Goal: Information Seeking & Learning: Learn about a topic

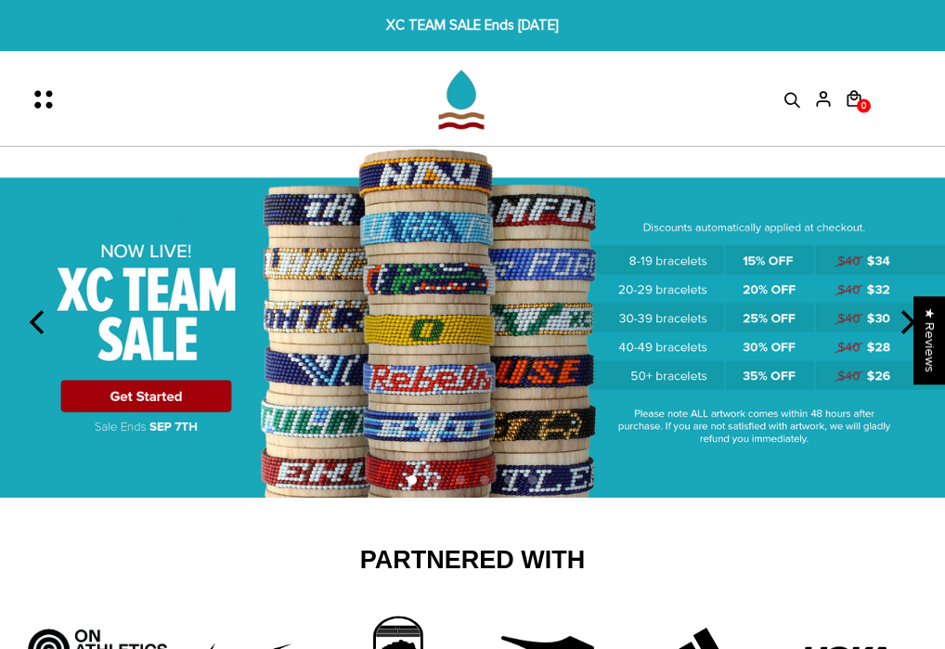
click at [791, 100] on icon at bounding box center [793, 100] width 28 height 19
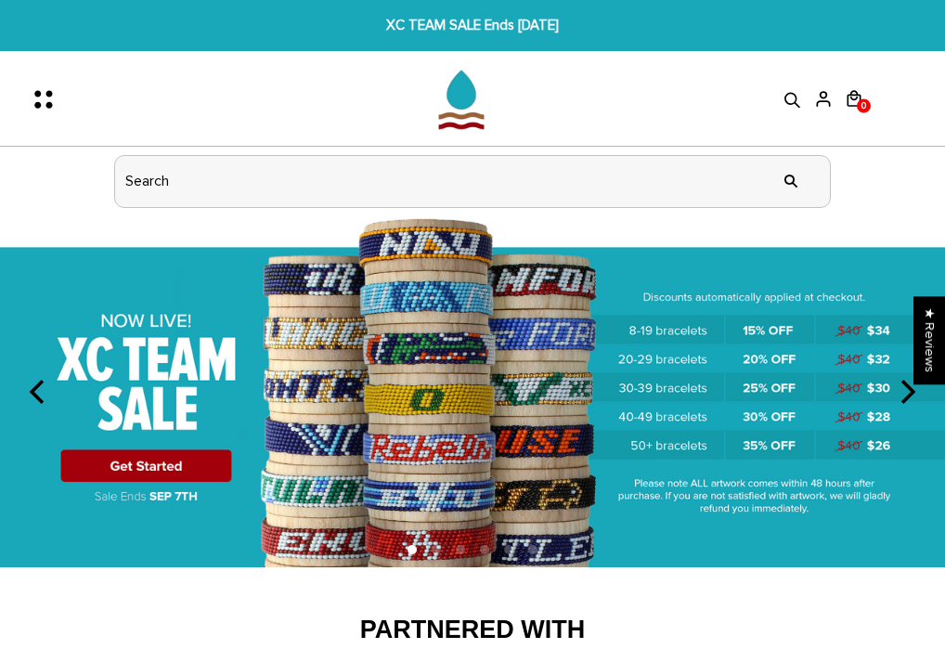
drag, startPoint x: 293, startPoint y: 187, endPoint x: 233, endPoint y: 185, distance: 60.4
click at [276, 187] on input "header search" at bounding box center [472, 181] width 715 height 51
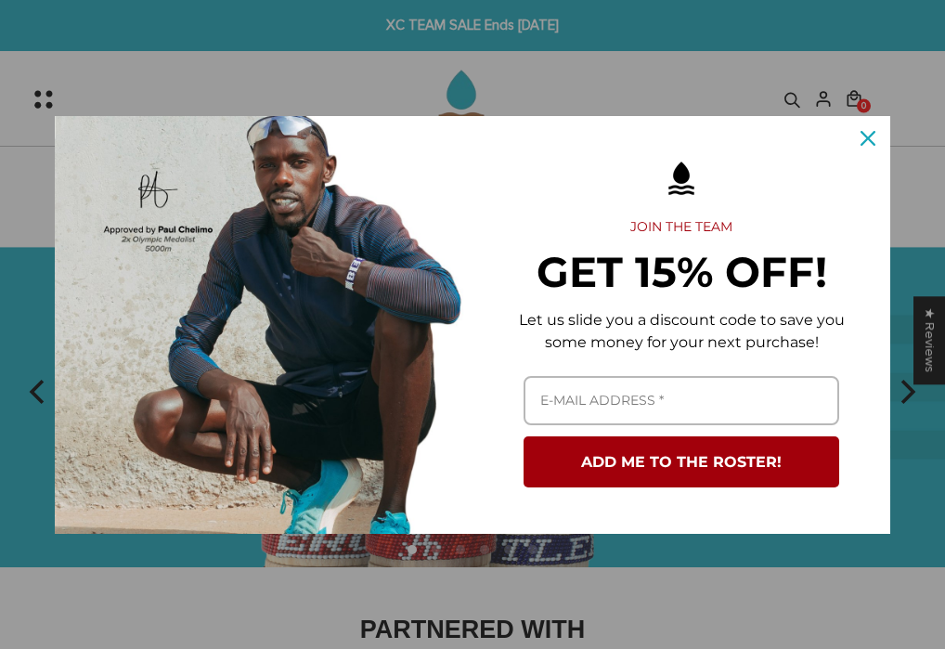
drag, startPoint x: 880, startPoint y: 137, endPoint x: 851, endPoint y: 138, distance: 28.8
click at [880, 137] on div "Close" at bounding box center [868, 138] width 30 height 30
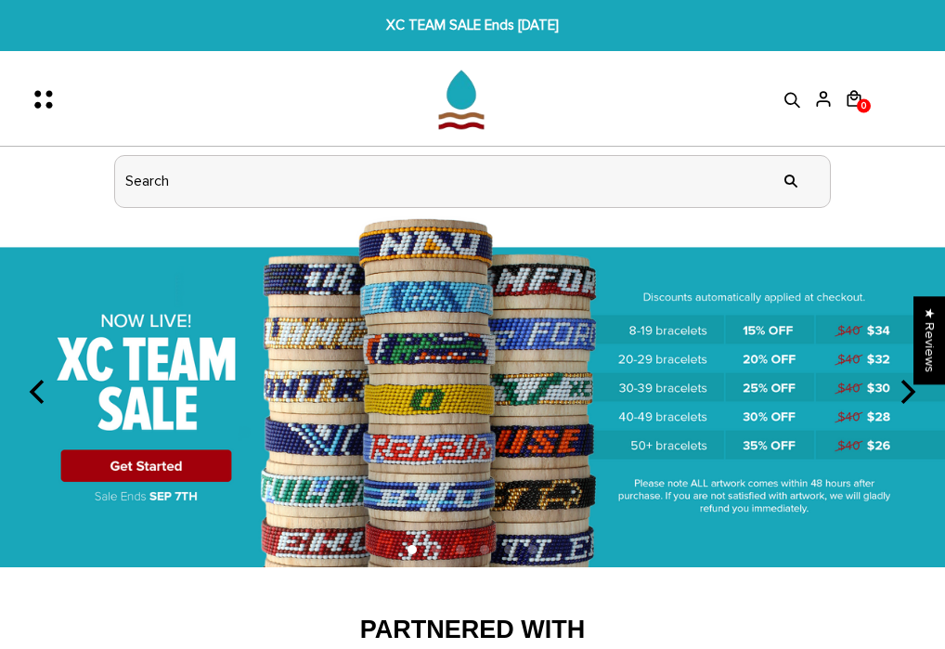
click at [230, 186] on input "header search" at bounding box center [472, 181] width 715 height 51
type input "today"
click at [791, 180] on input "" at bounding box center [790, 182] width 37 height 70
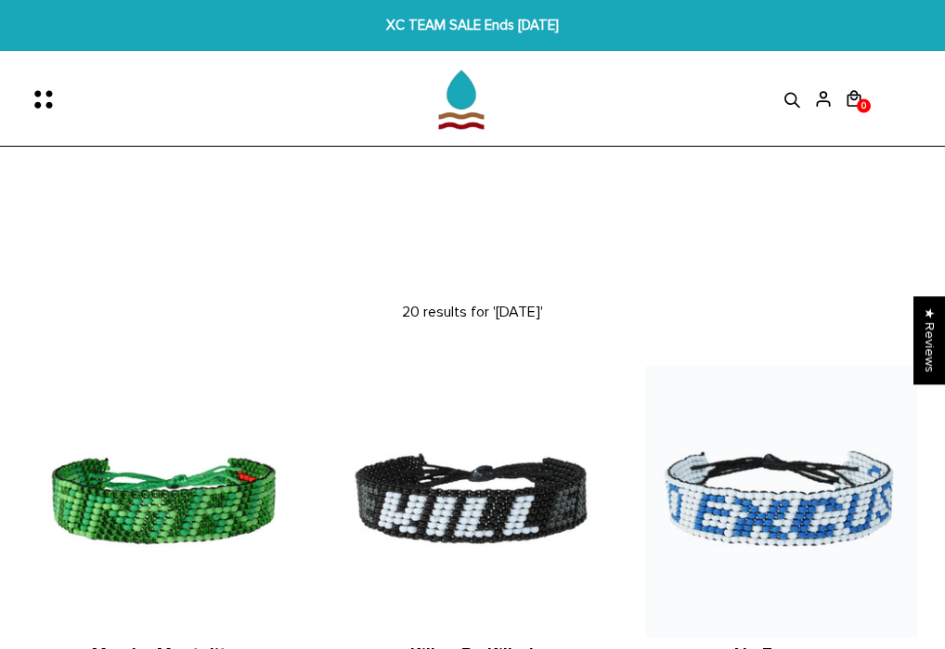
click at [784, 104] on icon at bounding box center [793, 100] width 28 height 19
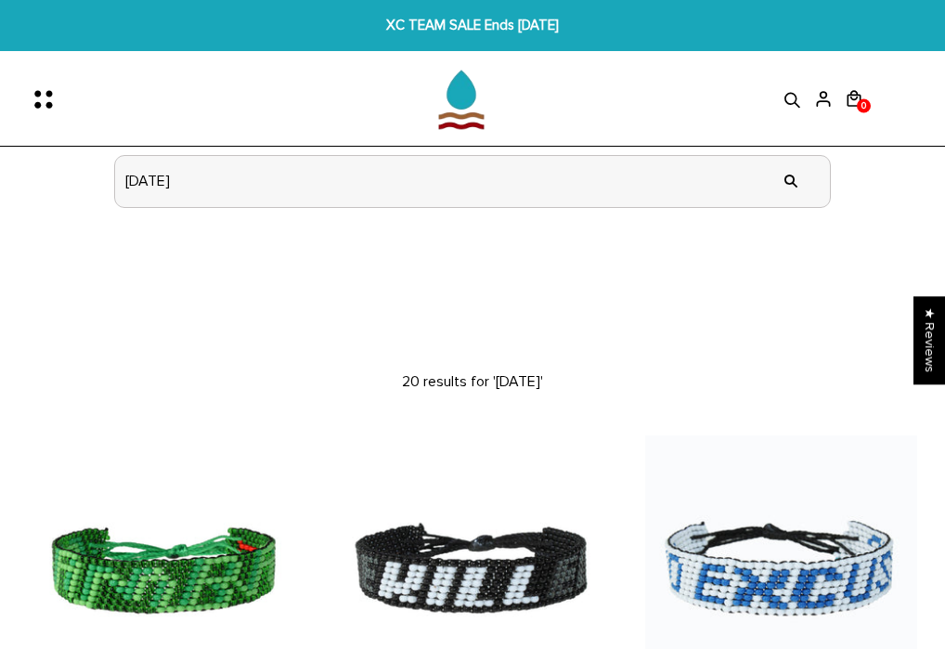
click at [191, 193] on input "[DATE]" at bounding box center [472, 181] width 715 height 51
click at [45, 96] on icon "Menu" at bounding box center [49, 99] width 39 height 39
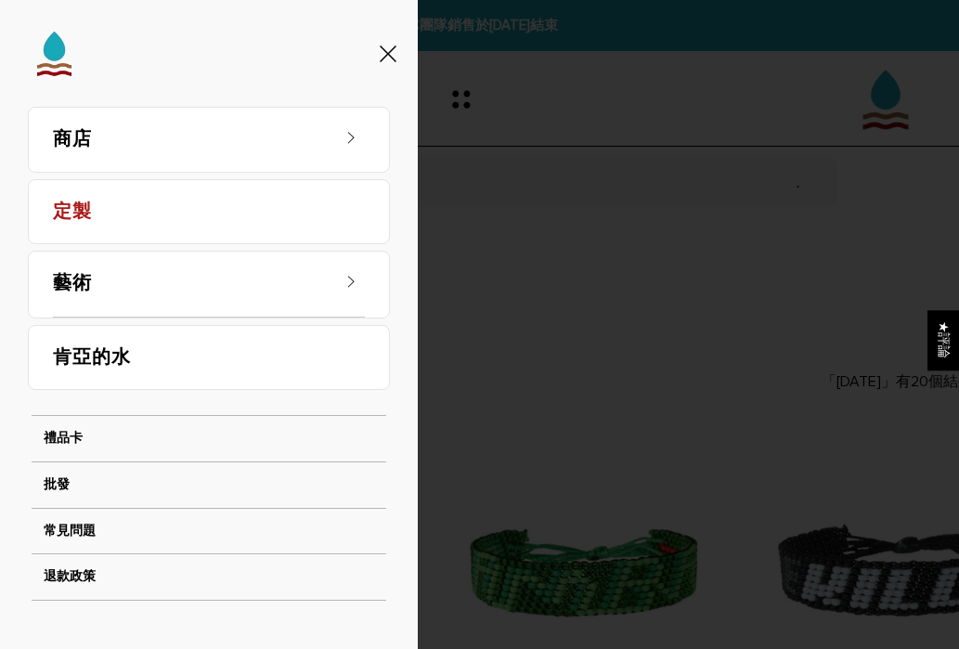
click at [288, 140] on link "商店" at bounding box center [190, 140] width 275 height 64
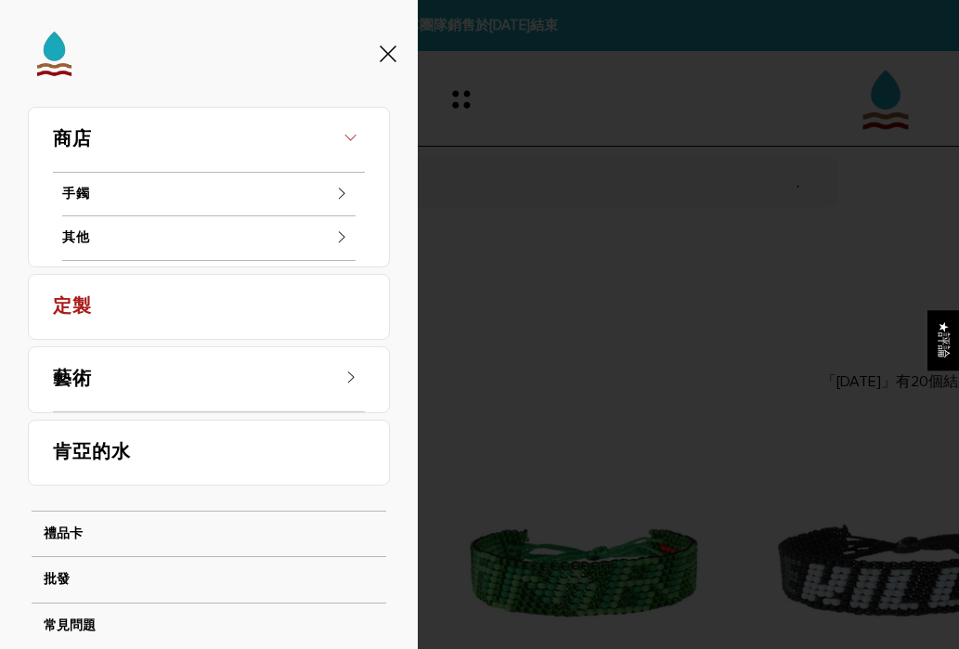
click at [290, 139] on link "商店" at bounding box center [209, 140] width 312 height 65
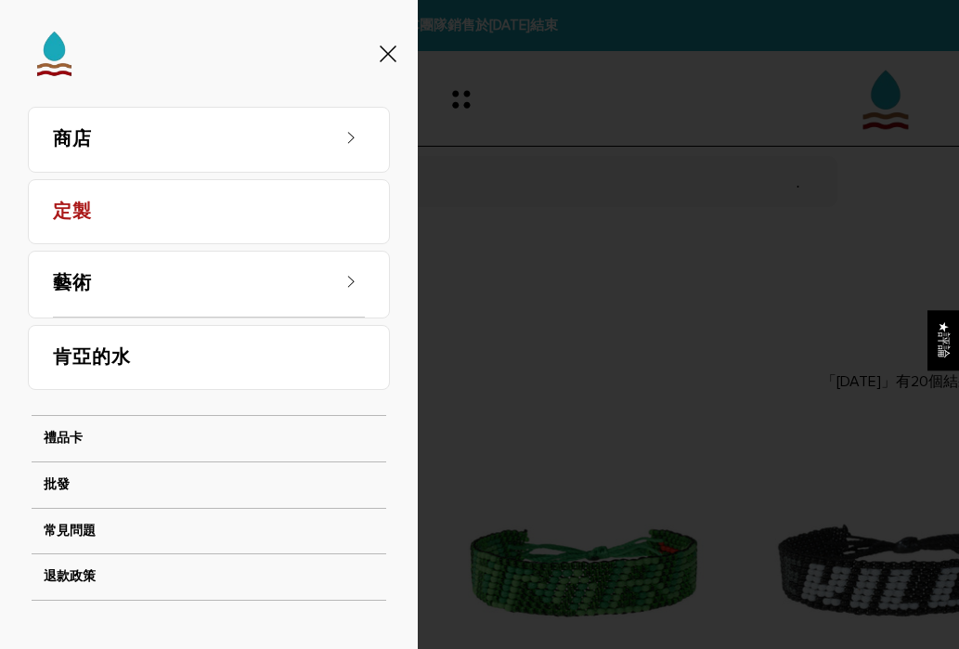
click at [290, 139] on link "商店" at bounding box center [190, 140] width 275 height 64
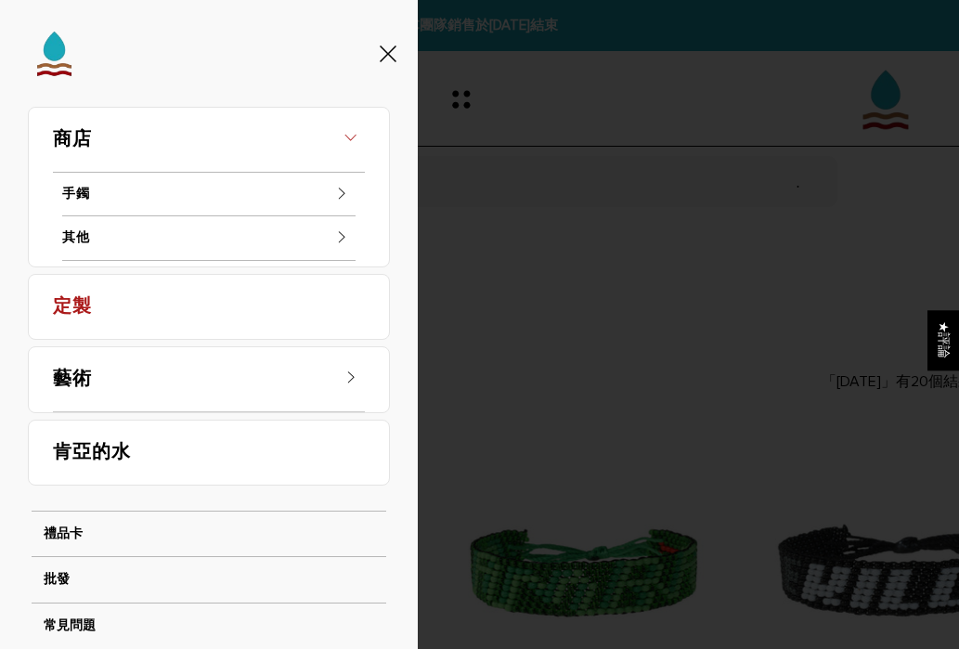
click at [290, 139] on link "商店" at bounding box center [209, 140] width 312 height 65
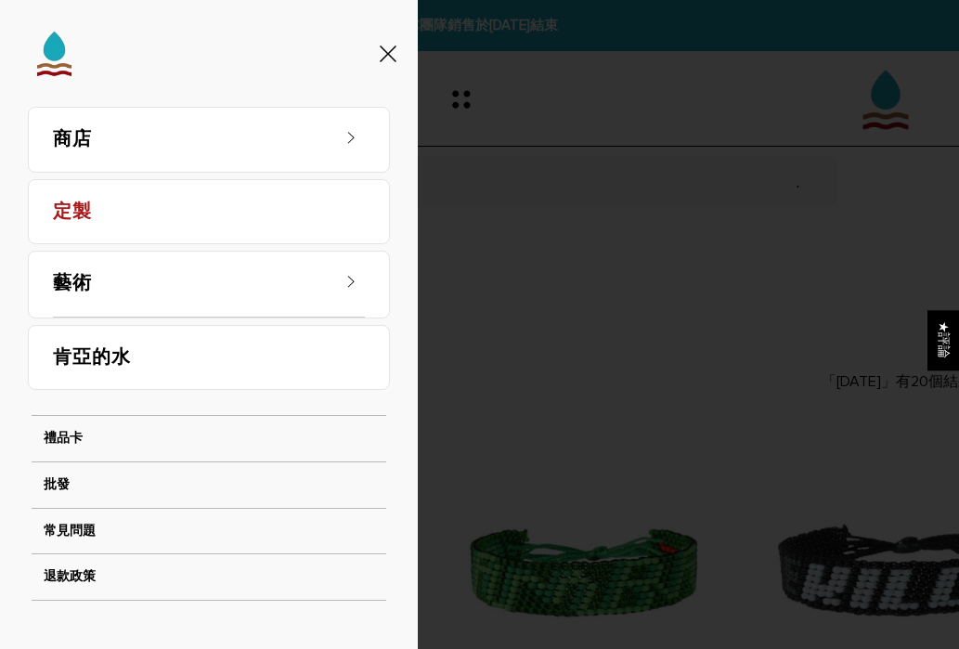
click at [315, 284] on li "藝術 品牌故事 部落格" at bounding box center [209, 285] width 362 height 68
click at [348, 280] on span at bounding box center [351, 278] width 28 height 28
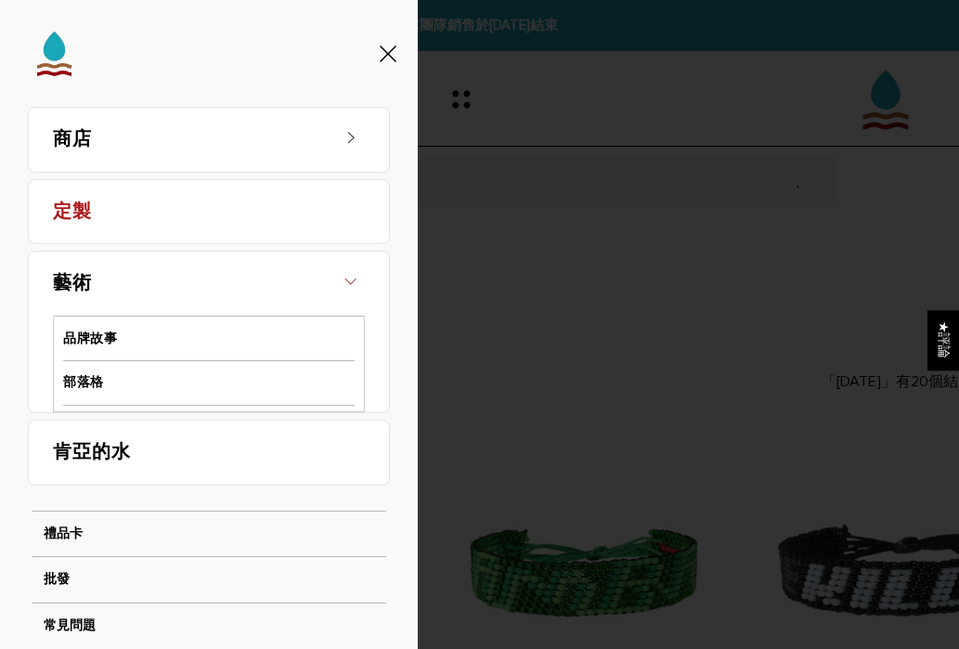
click at [341, 287] on icon at bounding box center [350, 281] width 19 height 19
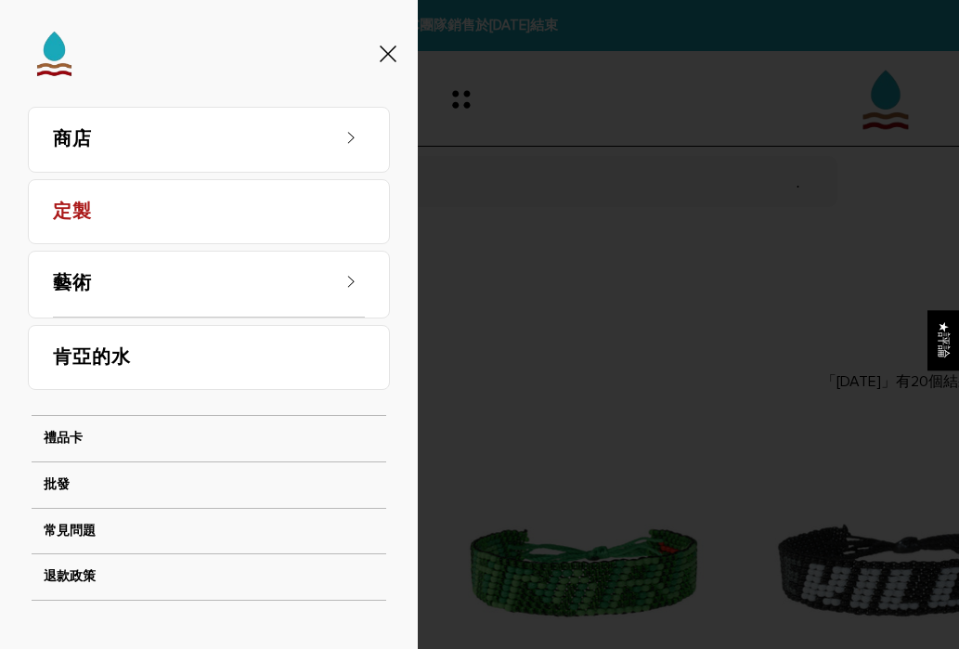
click at [261, 293] on link "藝術" at bounding box center [190, 283] width 275 height 64
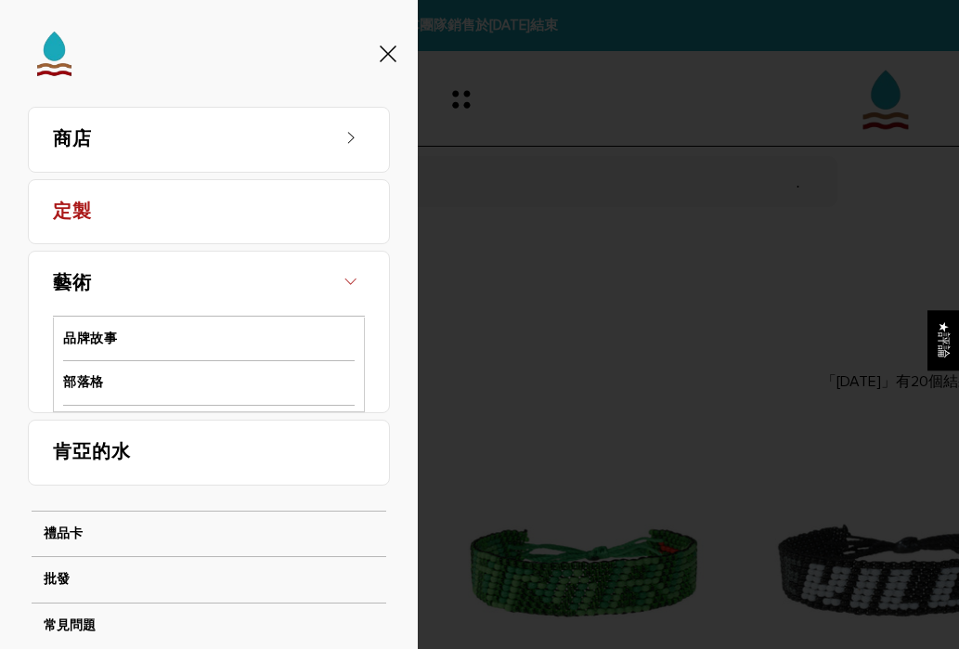
click at [261, 293] on link "藝術" at bounding box center [209, 283] width 312 height 65
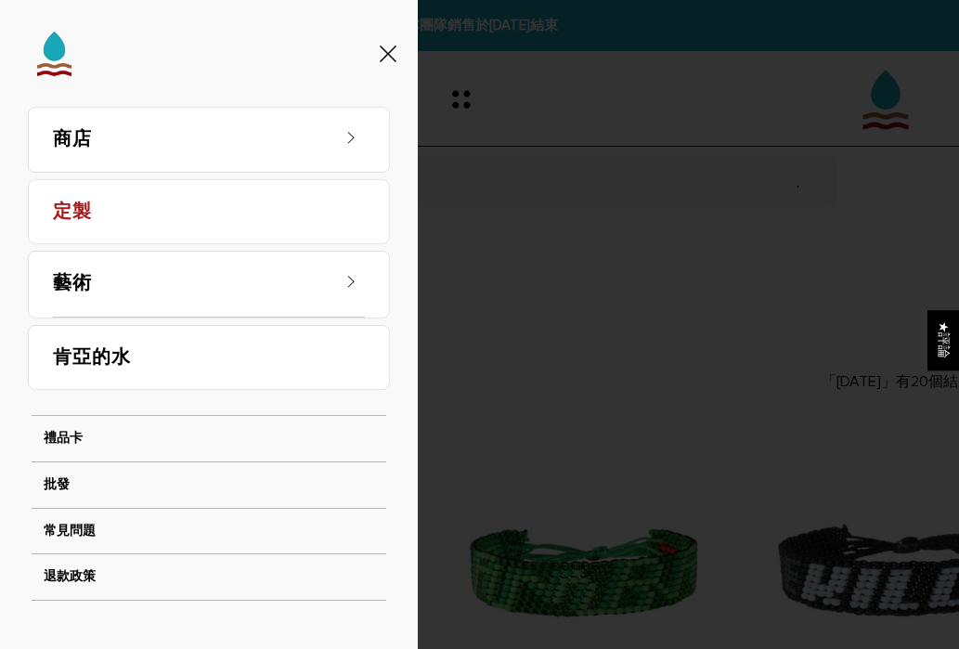
click at [311, 148] on link "商店" at bounding box center [190, 140] width 275 height 64
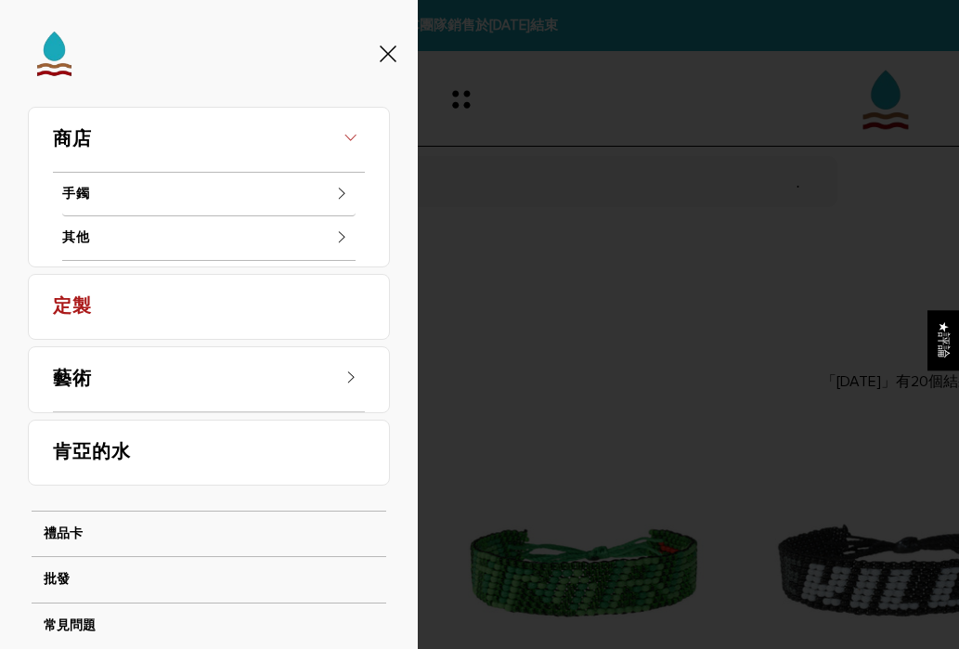
click at [87, 189] on link "手鐲" at bounding box center [208, 195] width 293 height 45
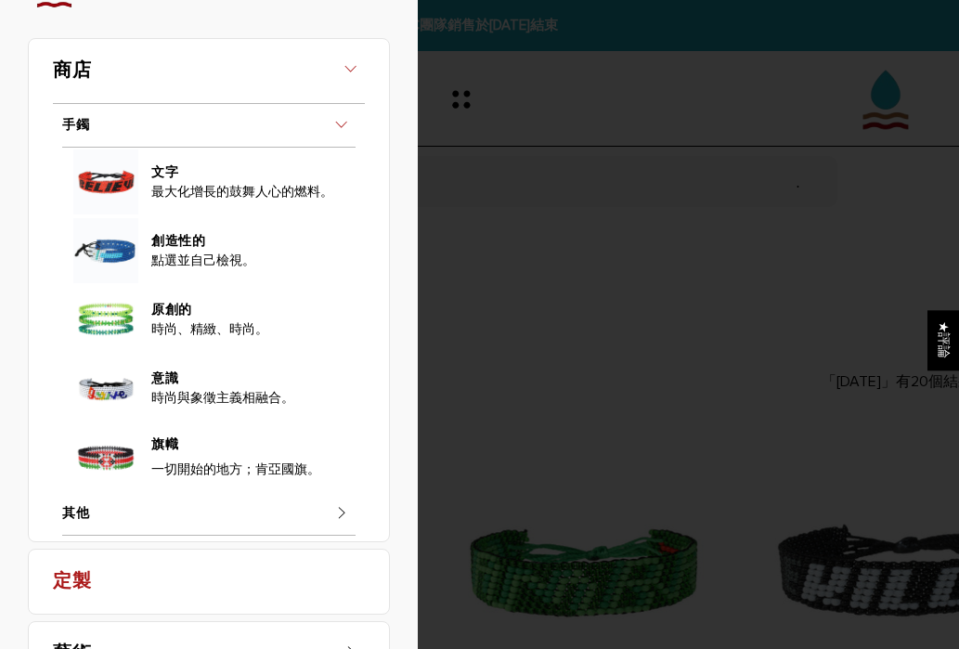
scroll to position [88, 0]
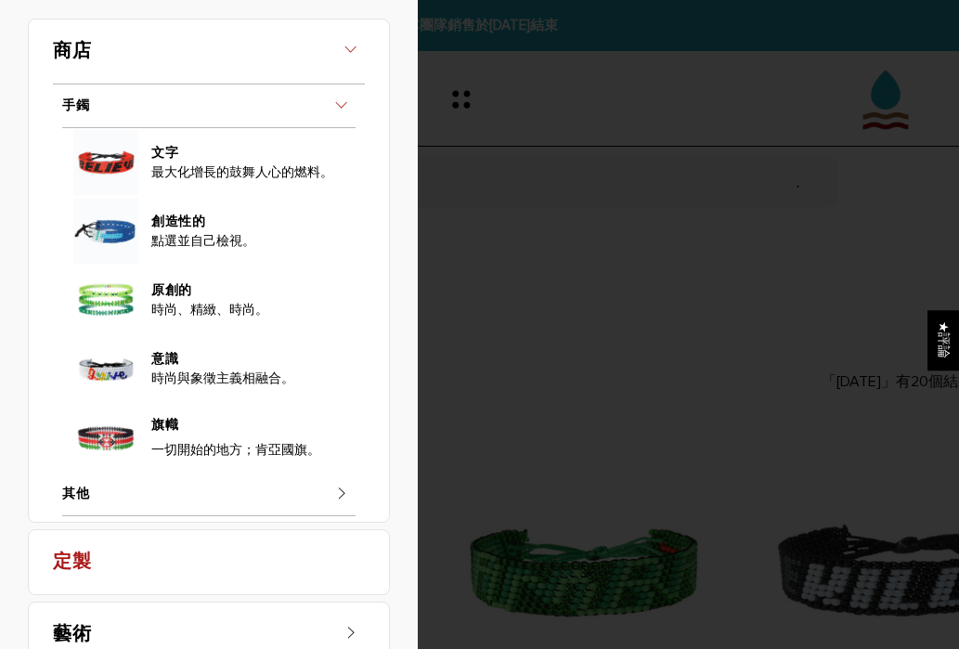
click at [180, 164] on link "文字" at bounding box center [243, 150] width 184 height 27
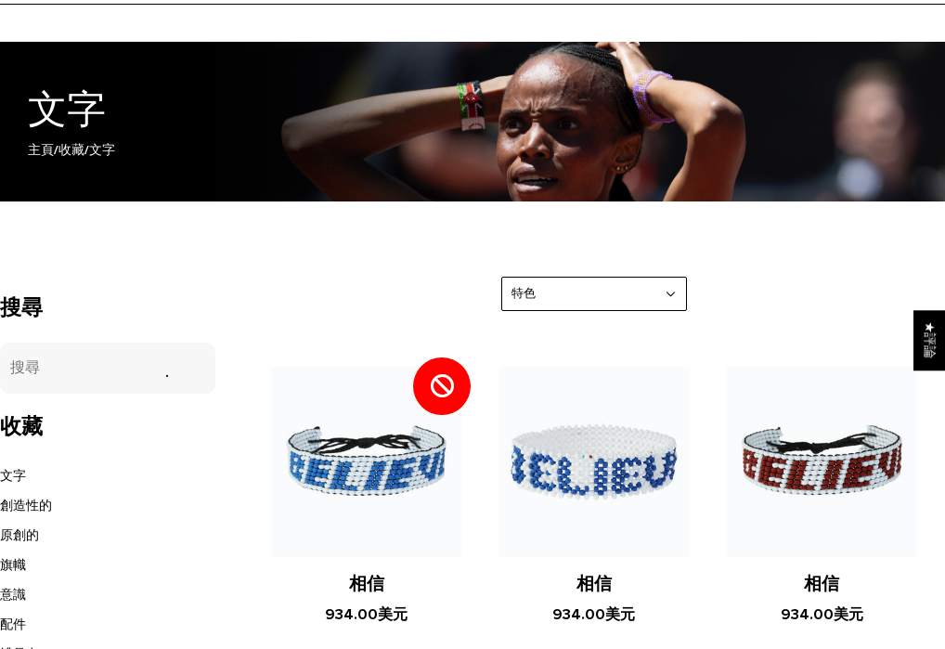
scroll to position [490, 0]
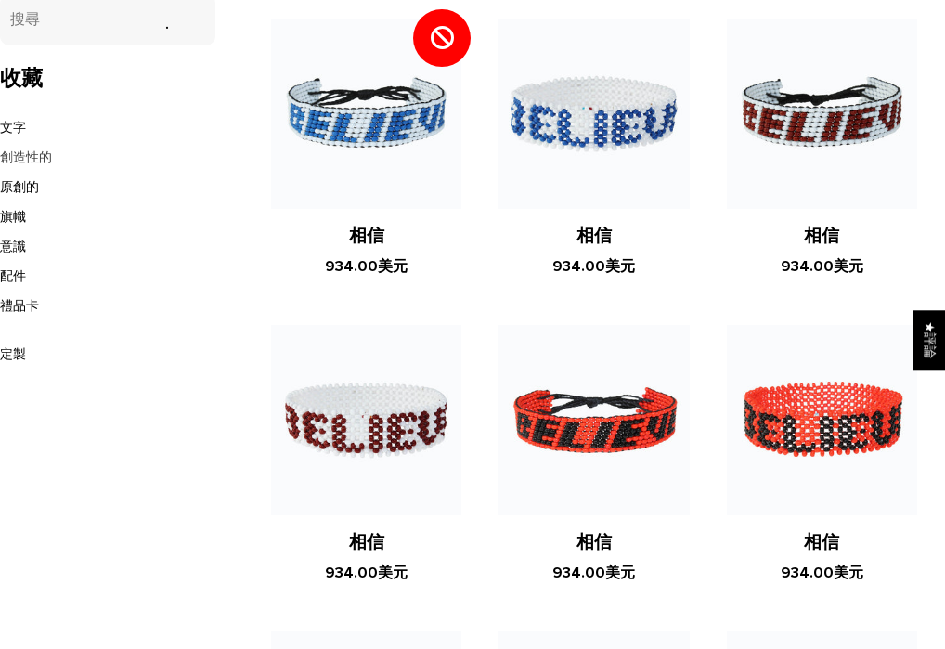
click at [35, 157] on link "創造性的" at bounding box center [26, 157] width 52 height 16
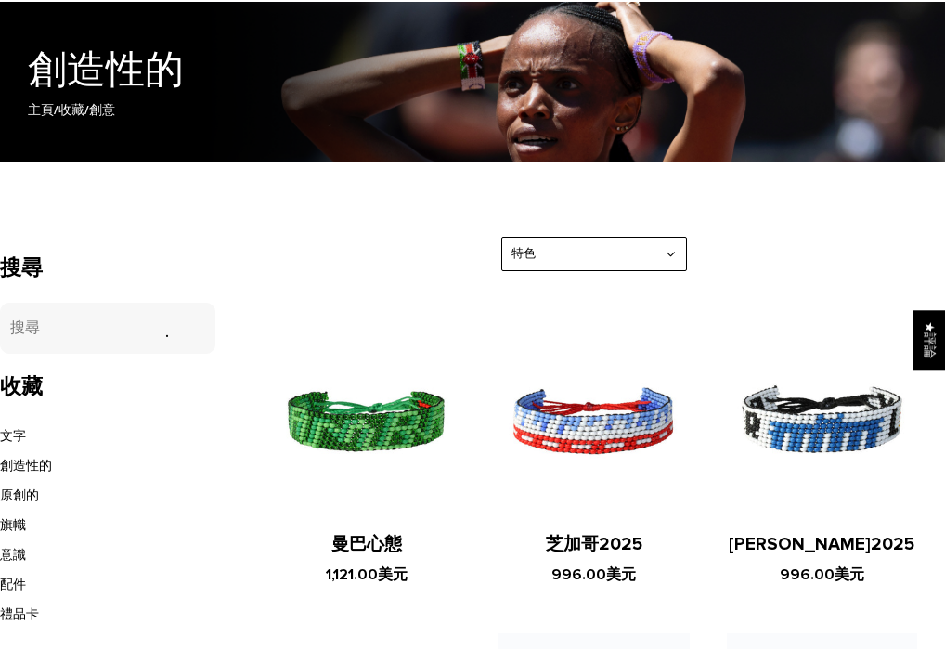
scroll to position [216, 0]
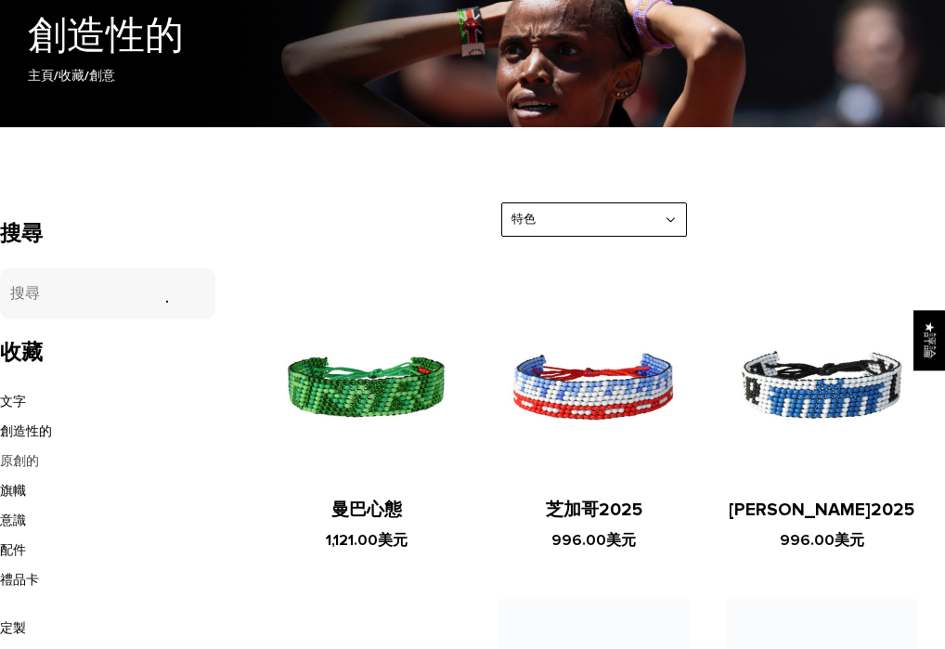
click at [29, 456] on link "原創的" at bounding box center [19, 461] width 39 height 16
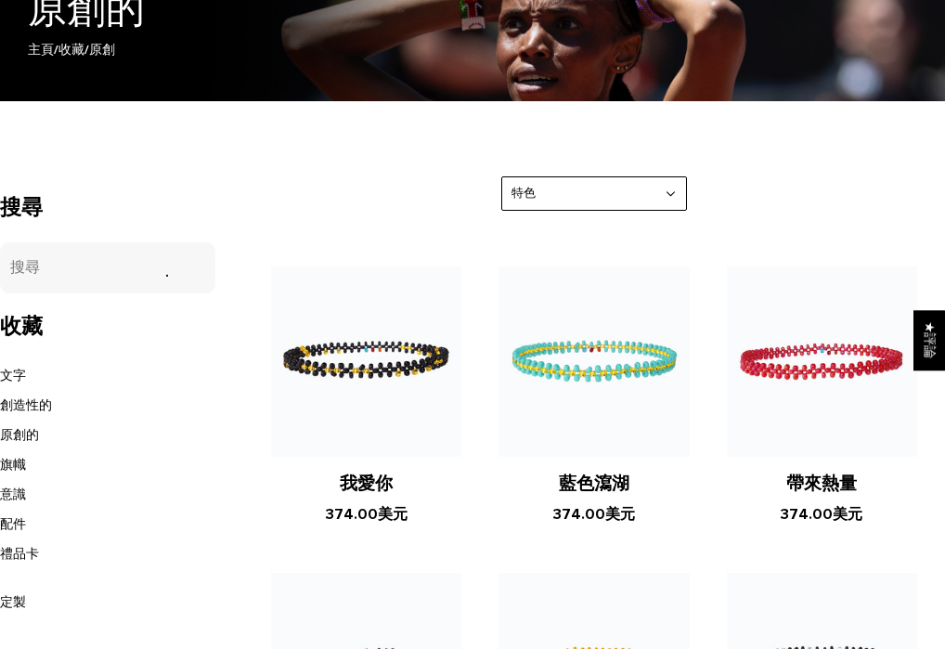
scroll to position [392, 0]
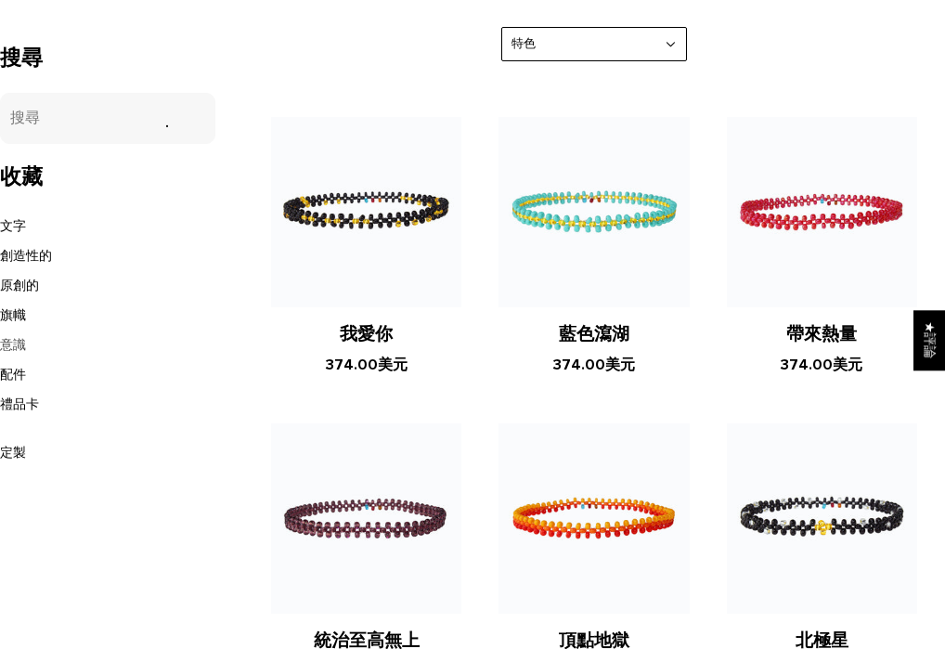
click at [15, 337] on link "意識" at bounding box center [13, 345] width 26 height 16
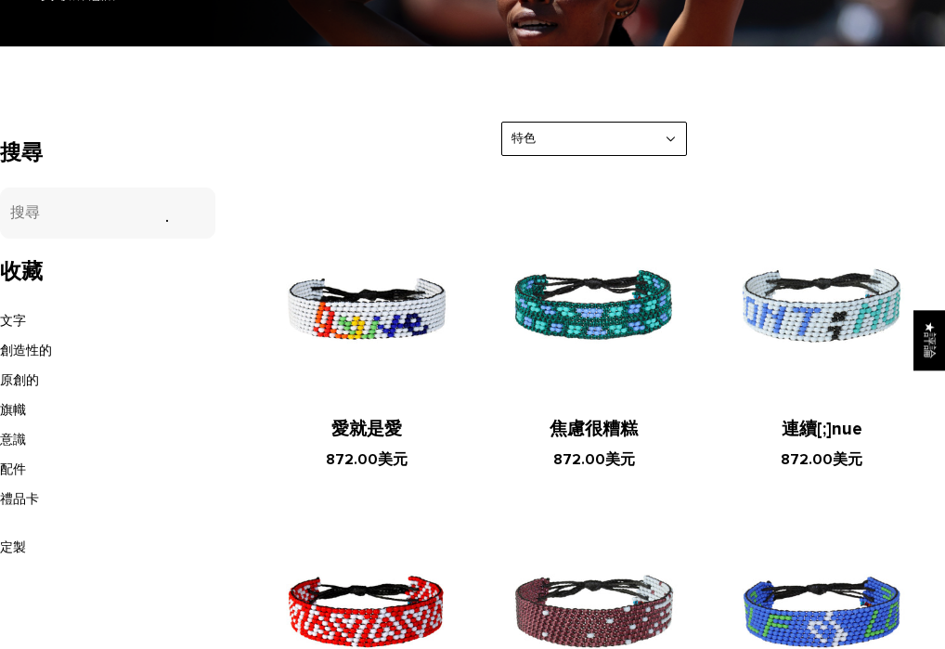
scroll to position [324, 0]
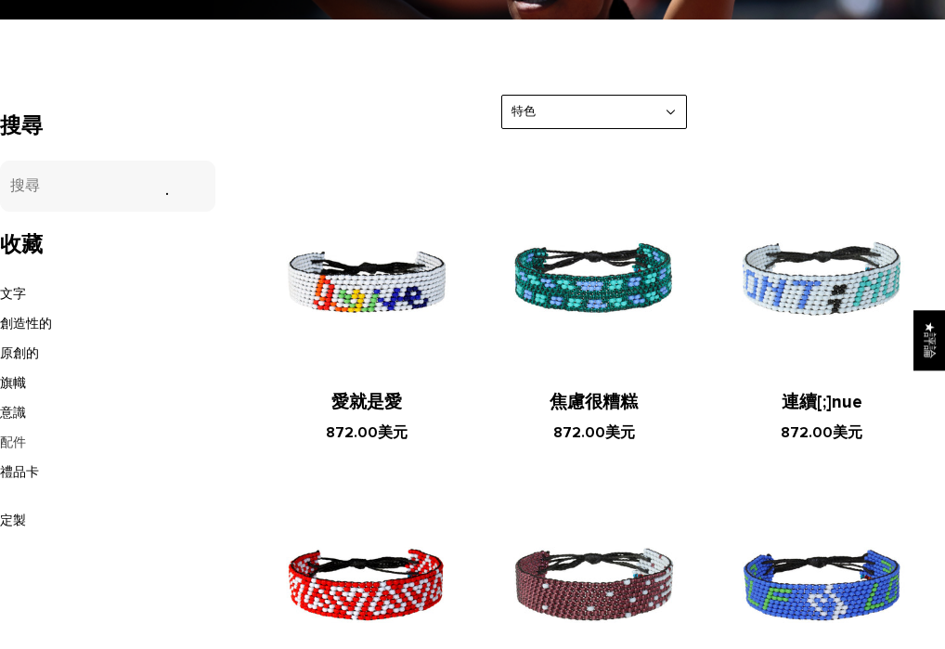
click at [18, 438] on link "配件" at bounding box center [13, 442] width 26 height 16
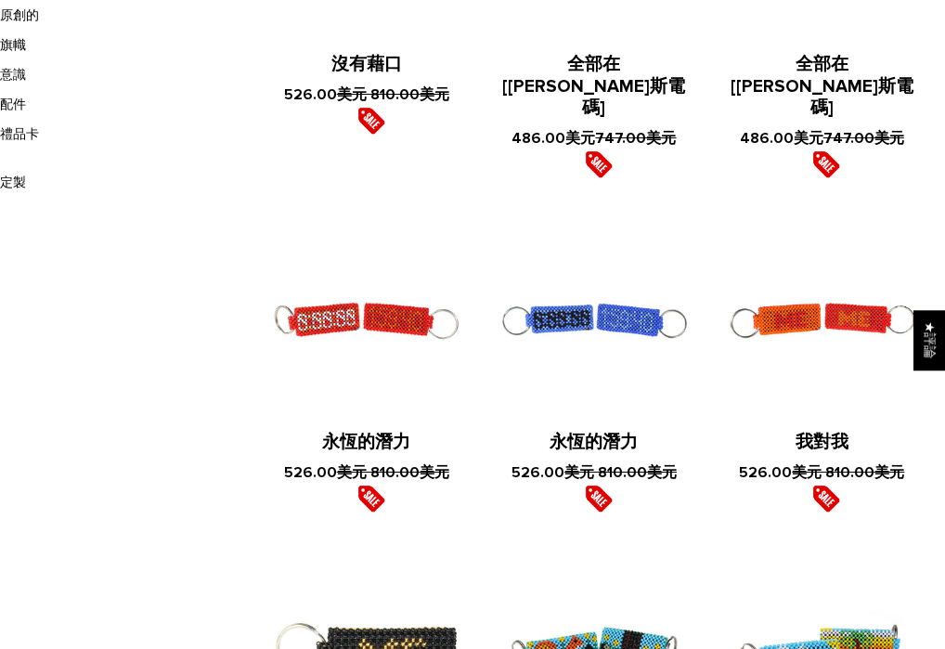
scroll to position [552, 0]
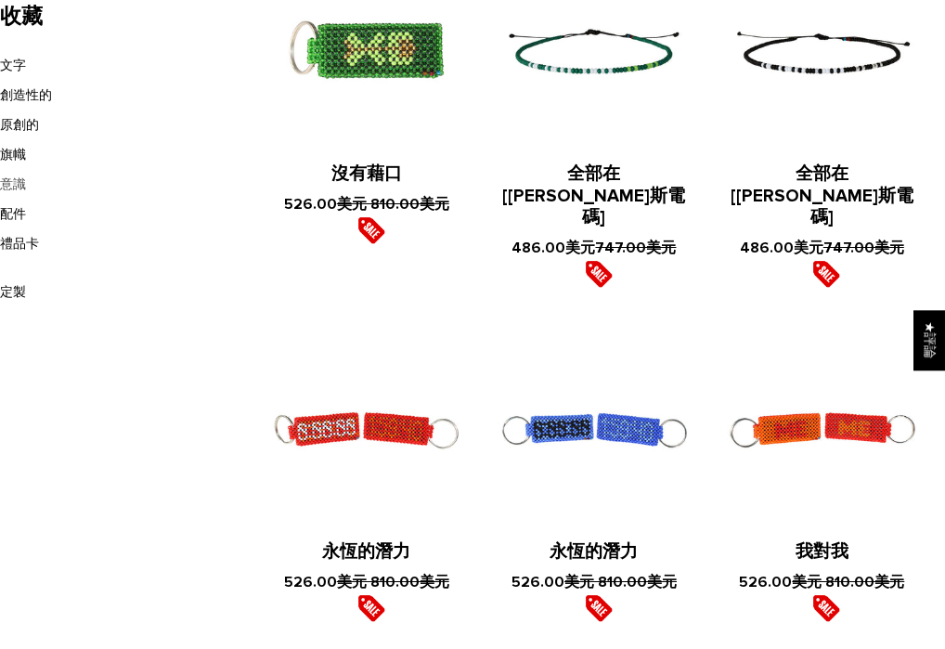
click at [12, 187] on link "意識" at bounding box center [13, 184] width 26 height 16
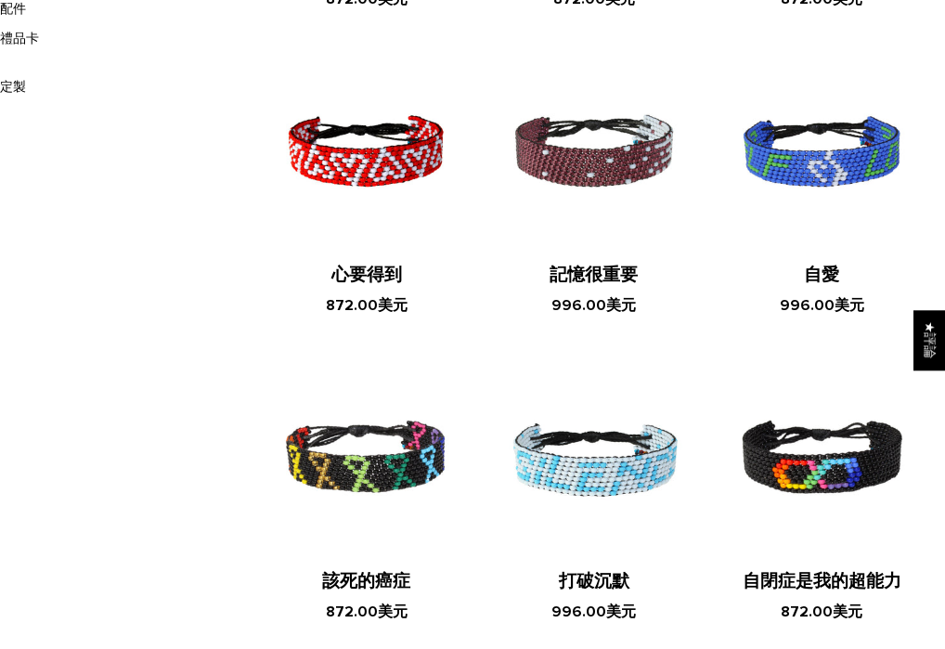
scroll to position [367, 0]
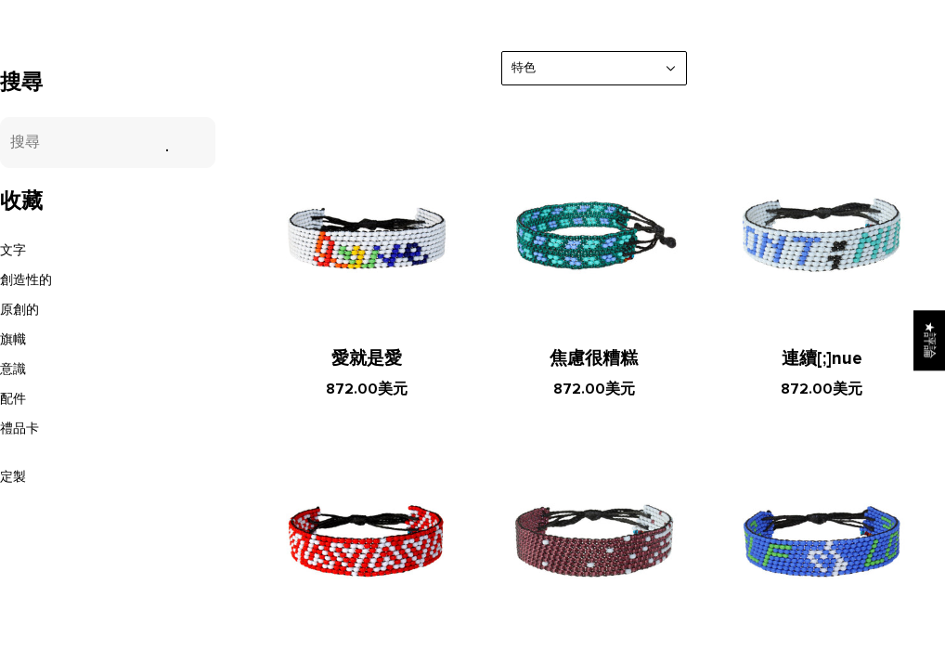
click at [598, 227] on img at bounding box center [593, 236] width 190 height 190
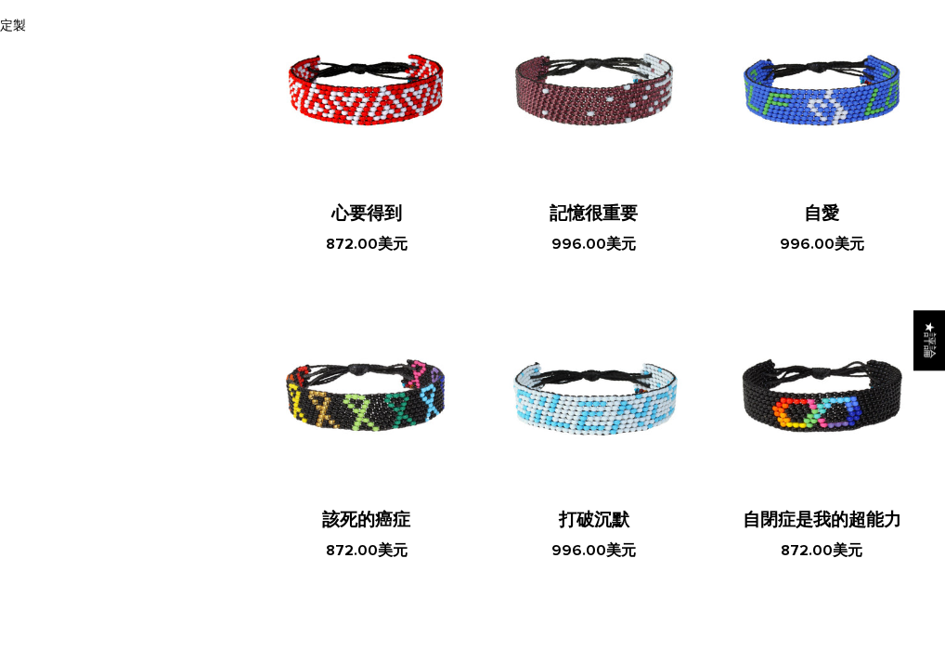
scroll to position [873, 0]
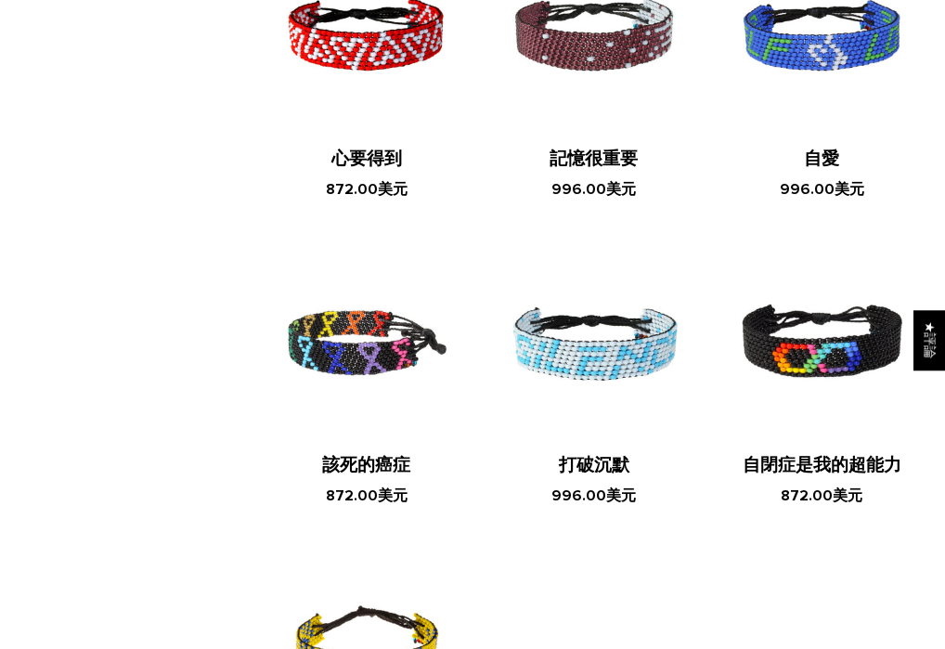
click at [394, 361] on img at bounding box center [366, 343] width 190 height 190
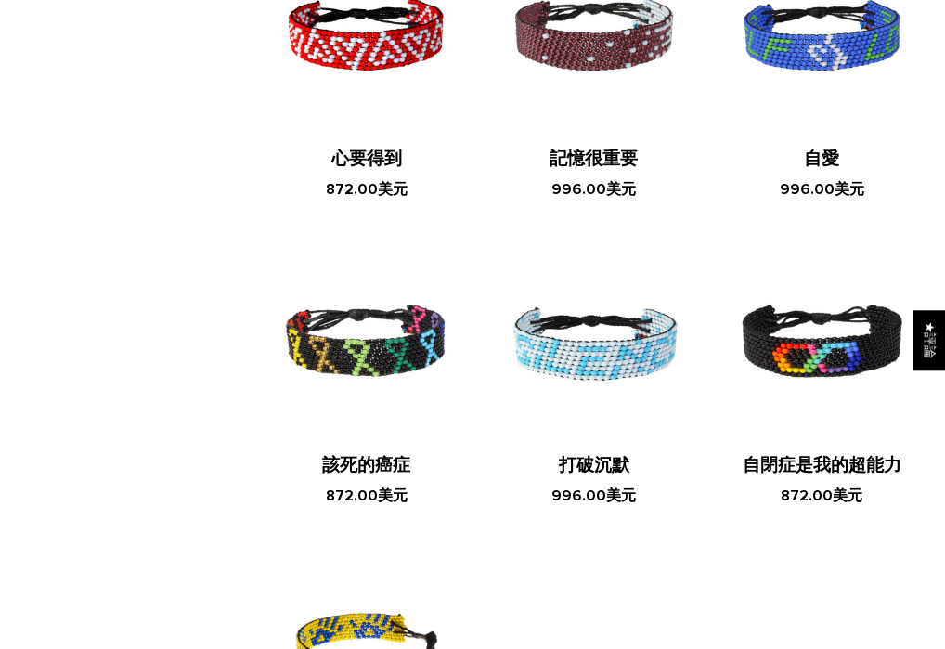
scroll to position [1279, 0]
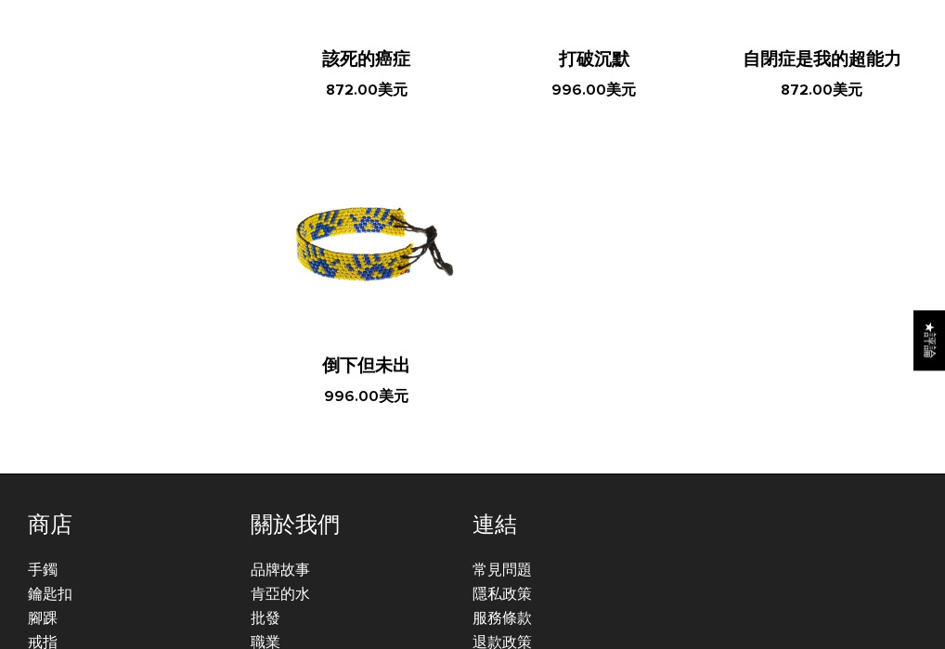
click at [375, 241] on img at bounding box center [366, 243] width 190 height 190
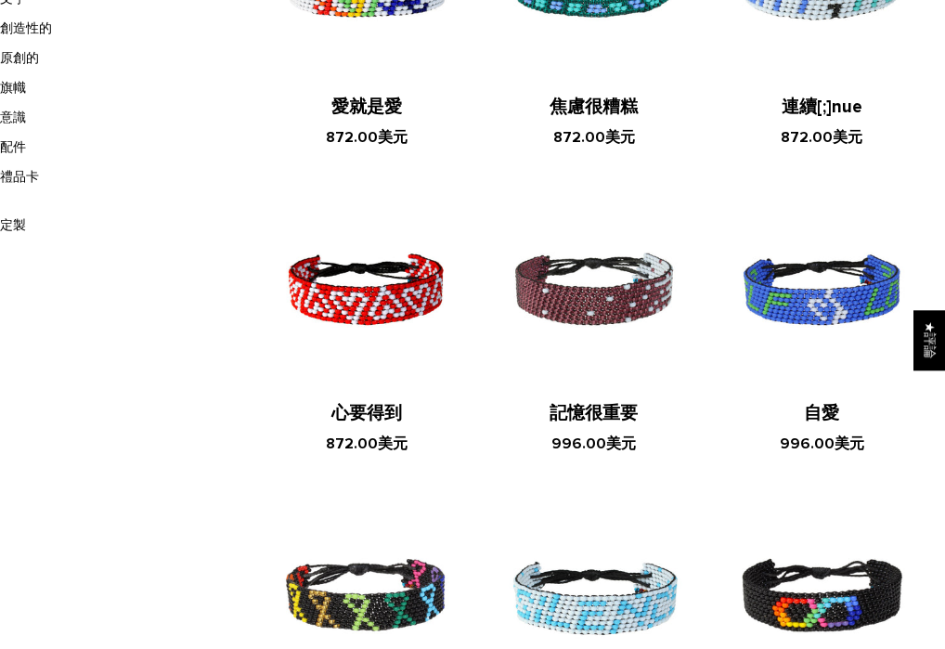
scroll to position [480, 0]
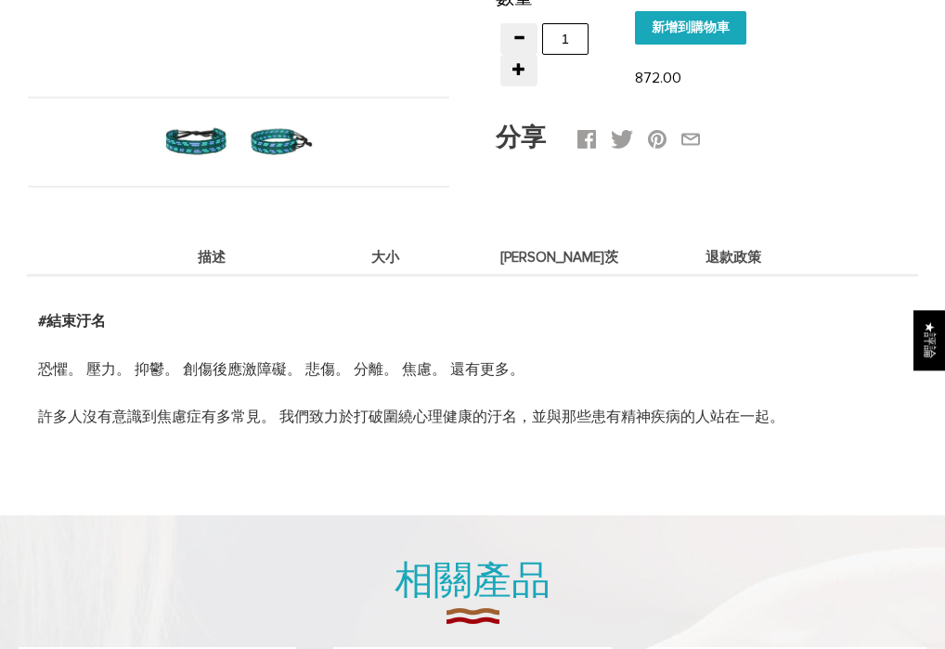
scroll to position [252, 0]
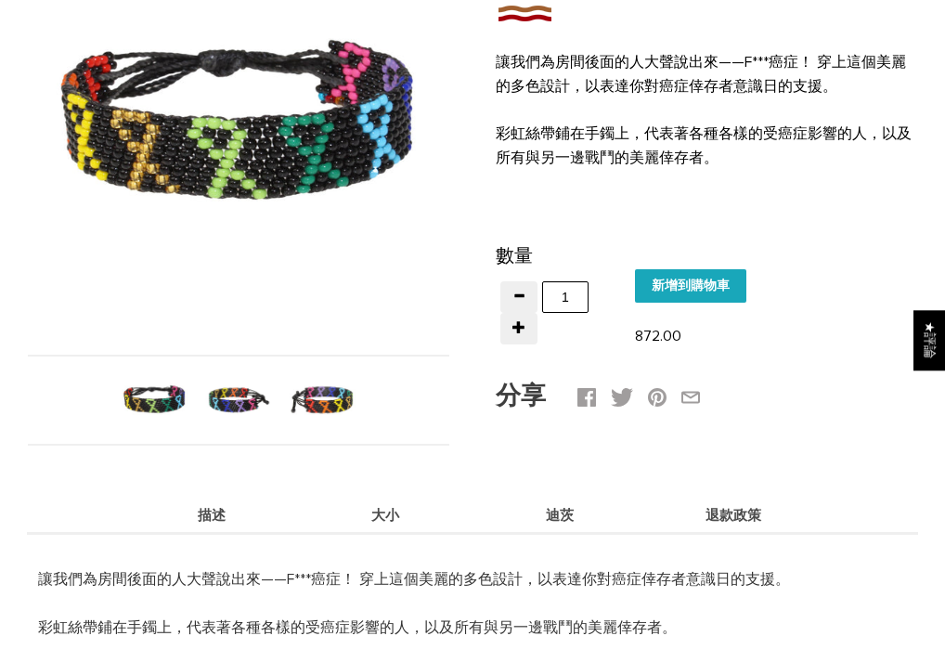
scroll to position [303, 0]
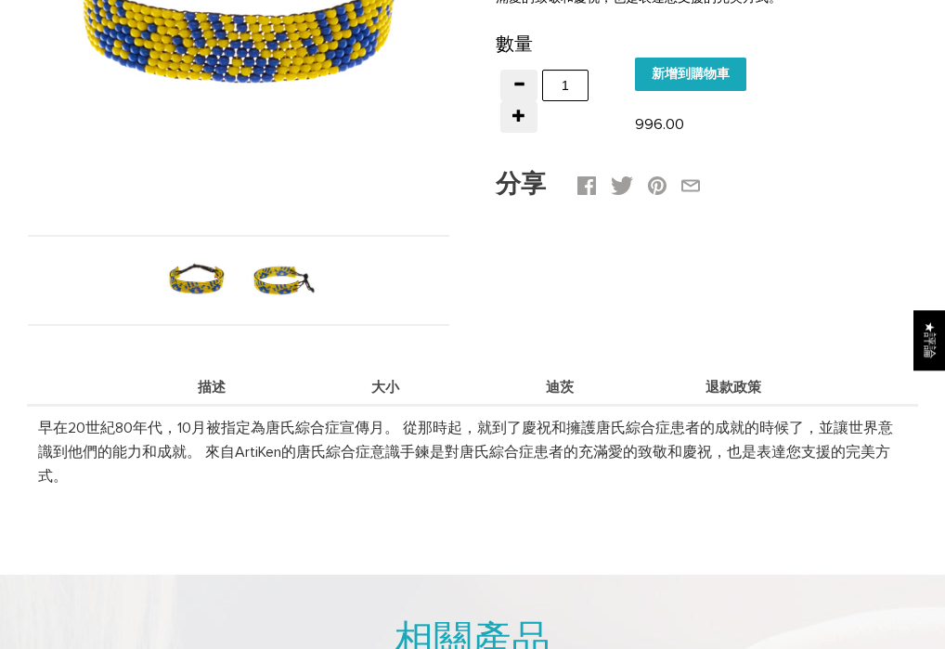
scroll to position [221, 0]
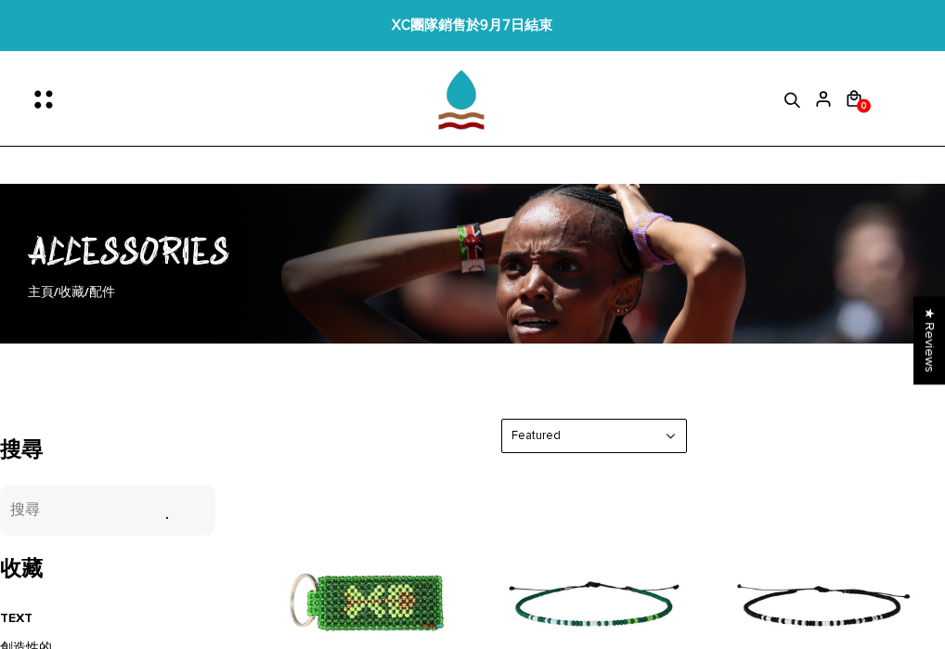
scroll to position [531, 0]
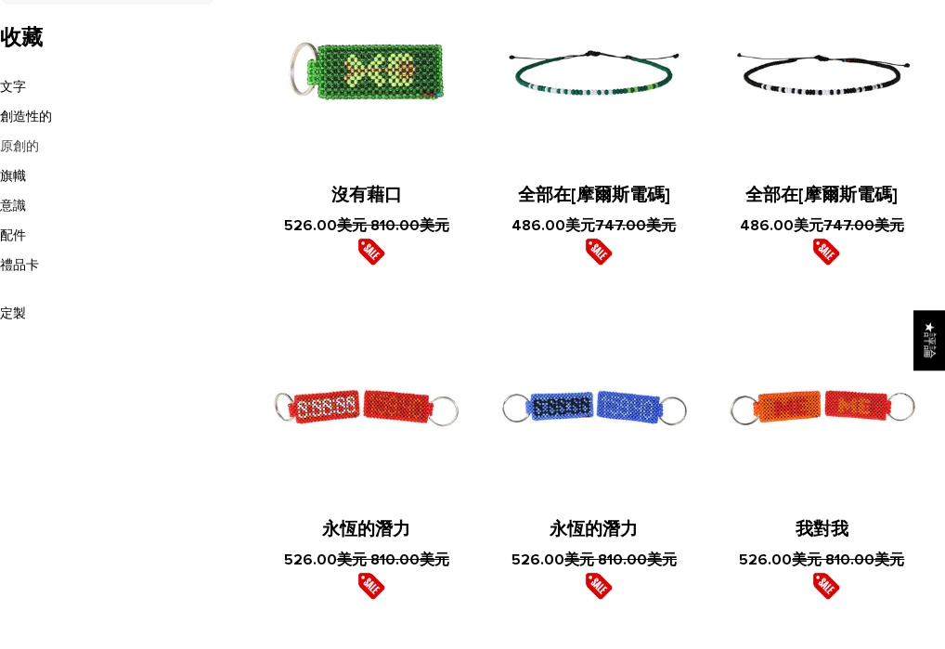
click at [22, 149] on link "原創的" at bounding box center [19, 146] width 39 height 16
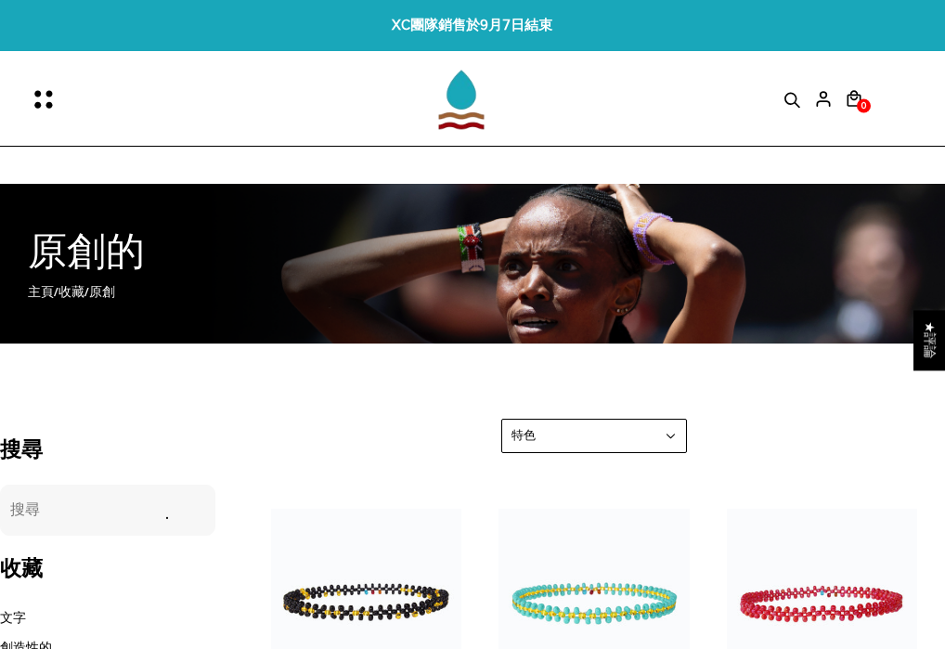
scroll to position [126, 0]
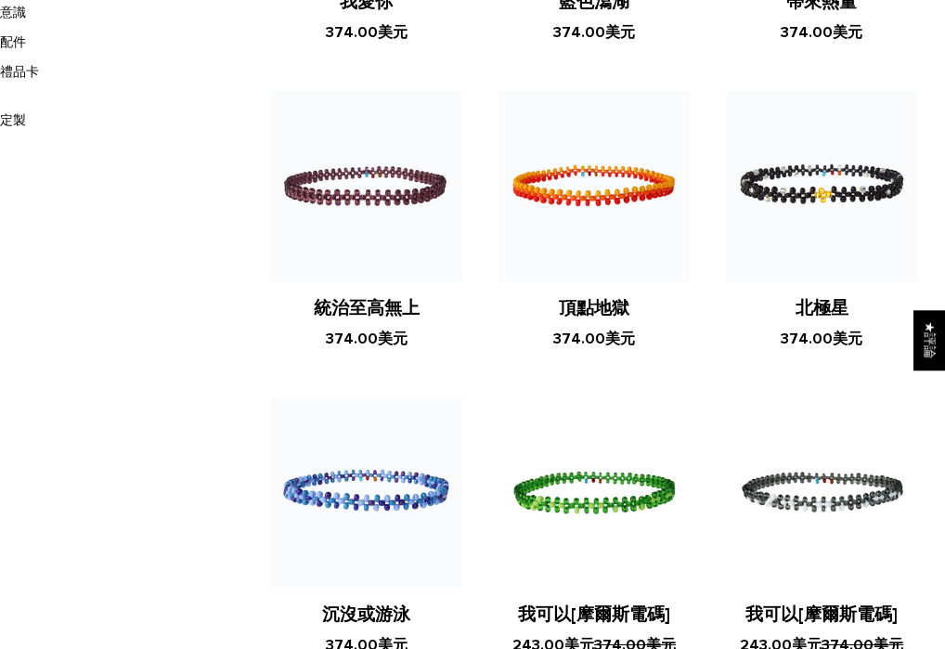
scroll to position [148, 0]
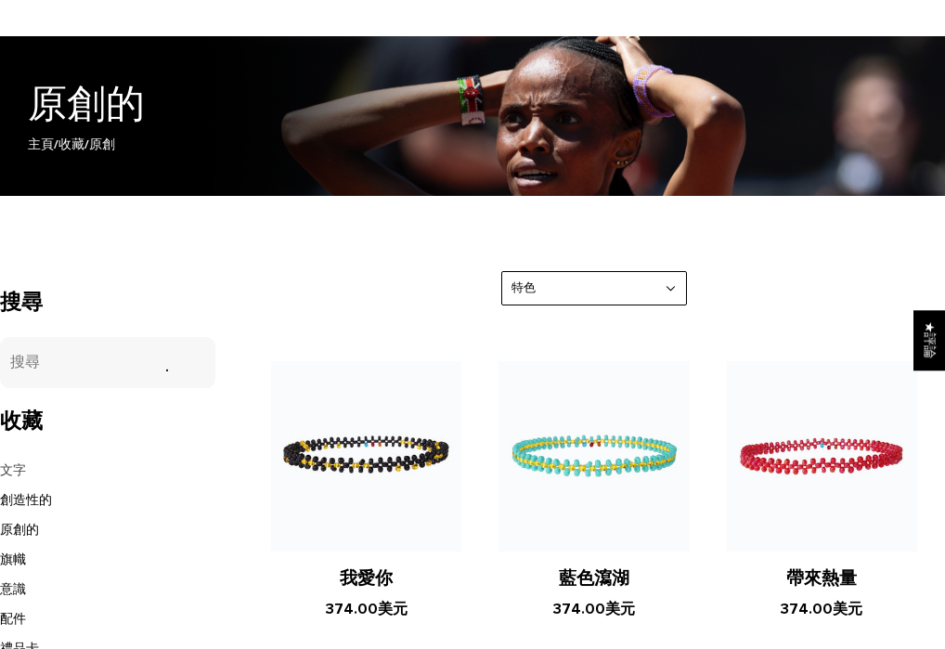
click at [17, 465] on link "文字" at bounding box center [13, 470] width 26 height 16
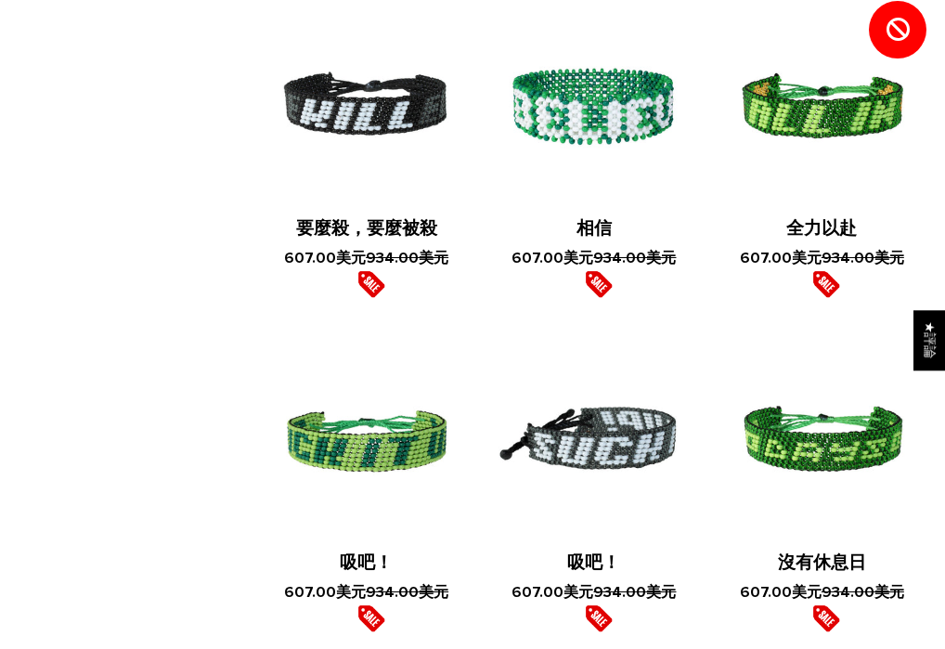
scroll to position [3647, 0]
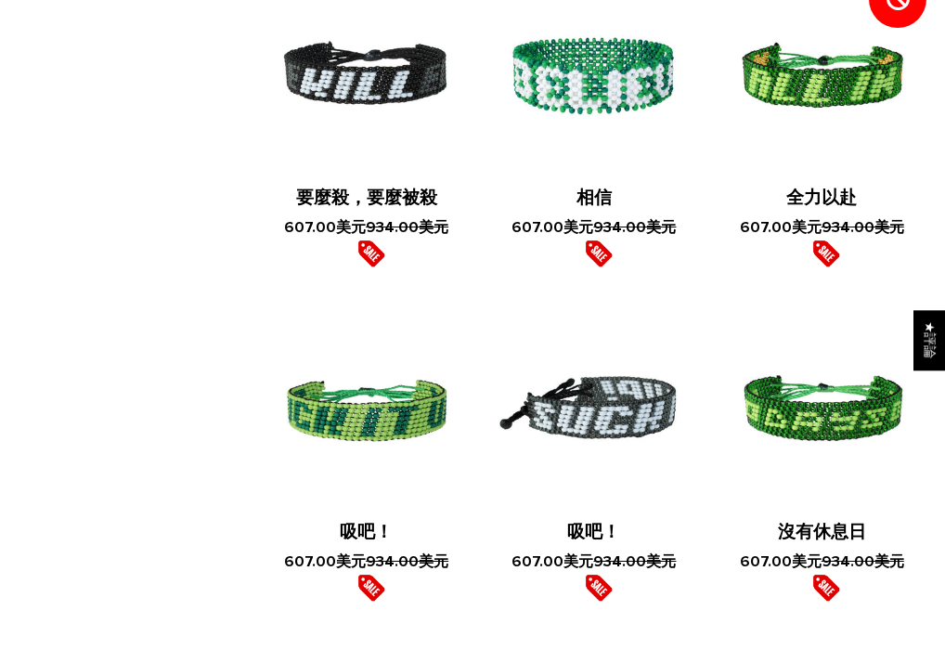
click at [627, 399] on img at bounding box center [593, 409] width 190 height 190
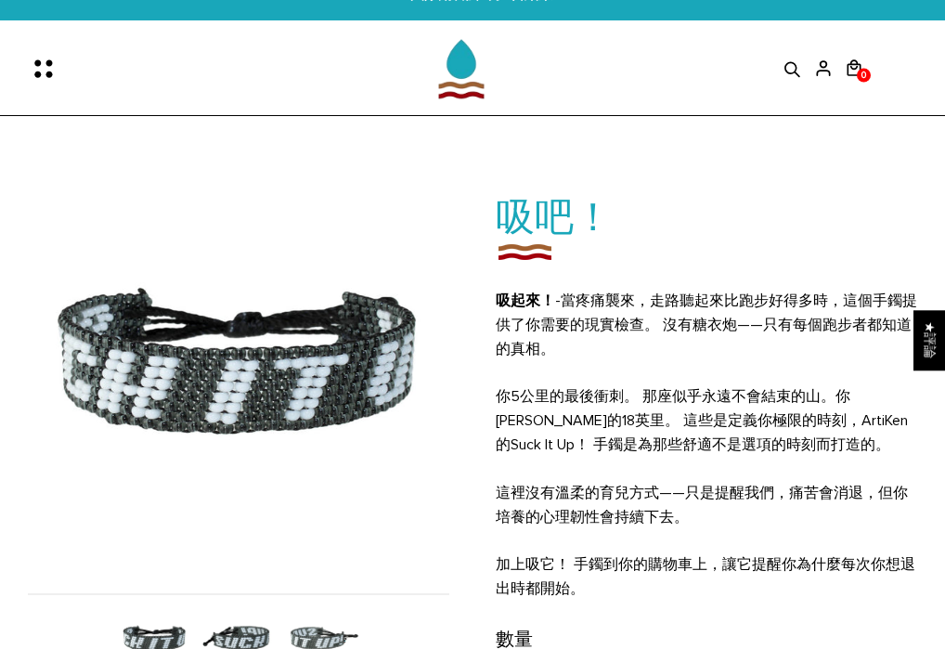
scroll to position [167, 0]
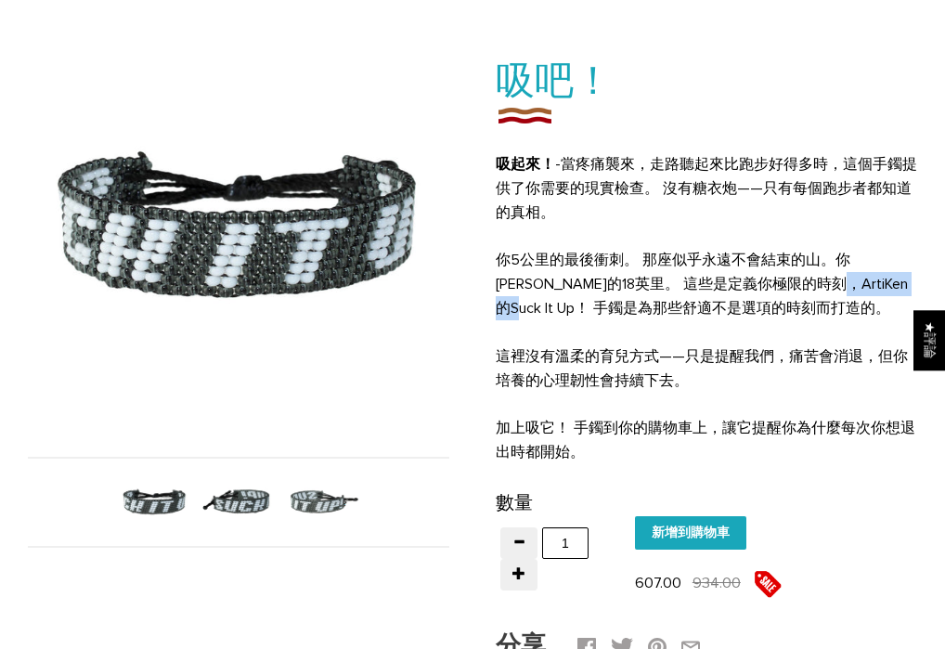
drag, startPoint x: 795, startPoint y: 281, endPoint x: 870, endPoint y: 275, distance: 74.5
click at [870, 275] on span "你5公里的最後衝刺。 那座似乎永遠不會結束的山。 你[PERSON_NAME]的18英里。 這些是定義你極限的時刻，ArtiKen的Suck It Up！ 手…" at bounding box center [702, 284] width 412 height 67
copy span "Suck It Up"
